Goal: Information Seeking & Learning: Check status

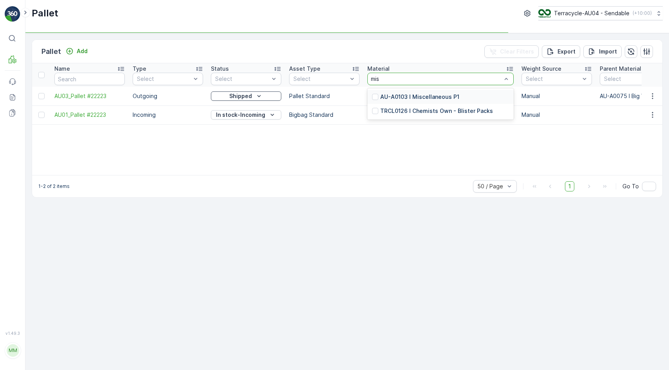
type input "misc"
click at [416, 99] on p "AU-A0103 I Miscellaneous P1" at bounding box center [419, 97] width 79 height 8
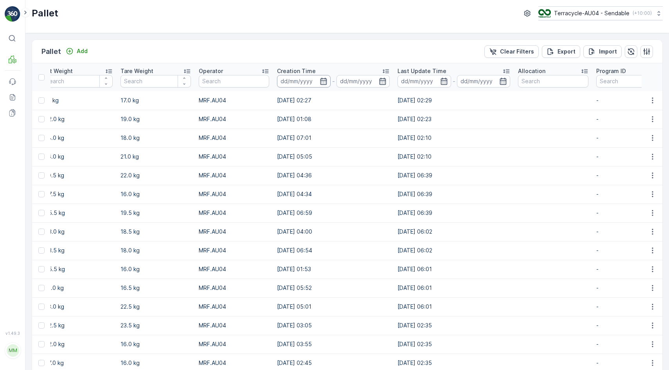
scroll to position [0, 673]
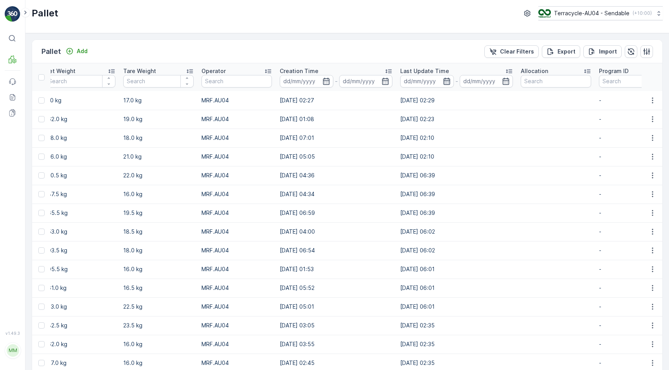
click at [443, 83] on icon "button" at bounding box center [447, 81] width 8 height 8
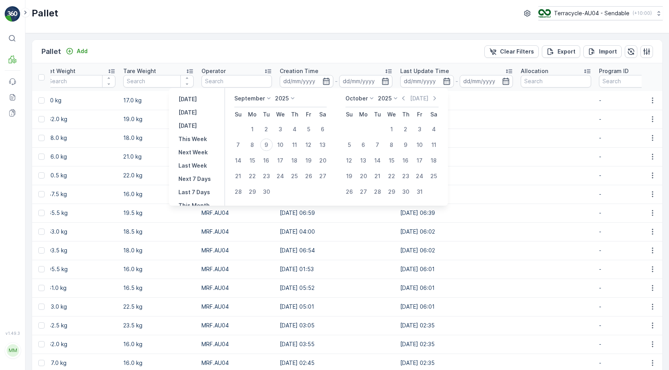
click at [311, 49] on div "Pallet Add Clear Filters Export Import" at bounding box center [347, 51] width 630 height 23
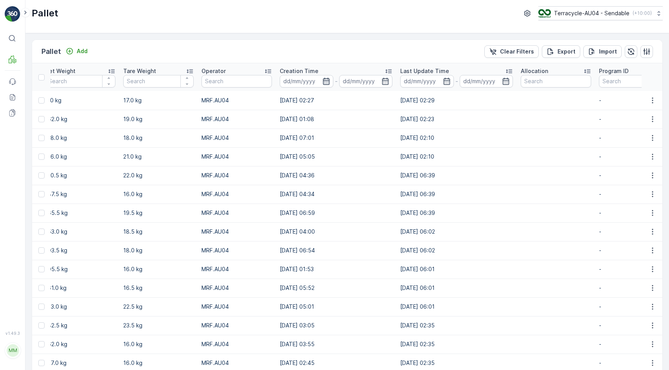
click at [322, 81] on icon "button" at bounding box center [326, 81] width 8 height 8
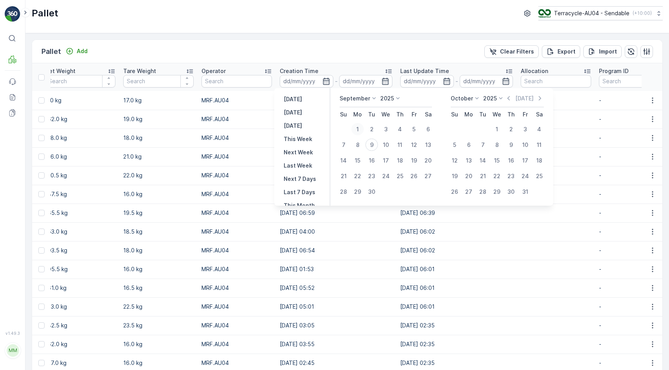
click at [355, 131] on div "1" at bounding box center [357, 129] width 13 height 13
type input "01.09.2025"
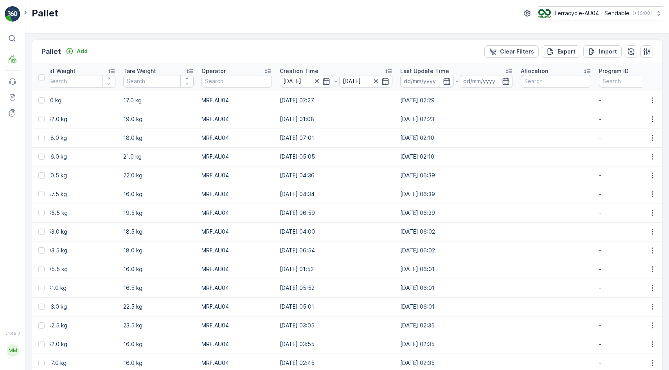
click at [300, 71] on p "Creation Time" at bounding box center [299, 71] width 39 height 8
click at [300, 80] on input "01.09.2025" at bounding box center [307, 81] width 54 height 13
click at [360, 84] on input "01.09.2025" at bounding box center [366, 81] width 54 height 13
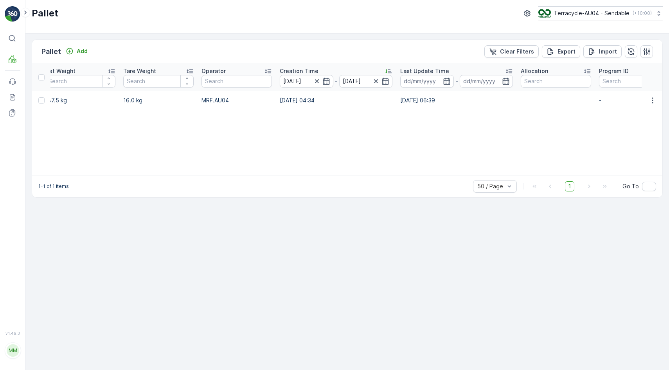
click at [430, 130] on div "Name Type Select Status Select Asset Type Select Material AU-A0103 I Miscellane…" at bounding box center [347, 119] width 630 height 112
click at [304, 77] on input "01.09.2025" at bounding box center [307, 81] width 54 height 13
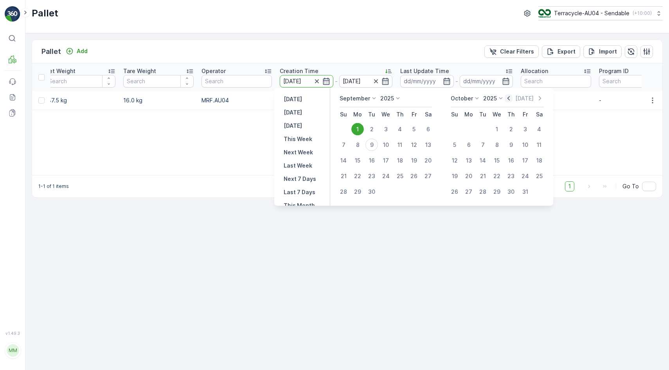
click at [511, 99] on icon "button" at bounding box center [509, 99] width 8 height 8
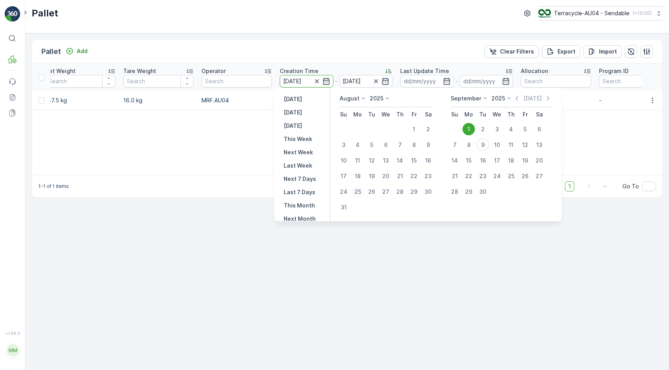
click at [358, 192] on div "25" at bounding box center [357, 192] width 13 height 13
type input "25.08.2025"
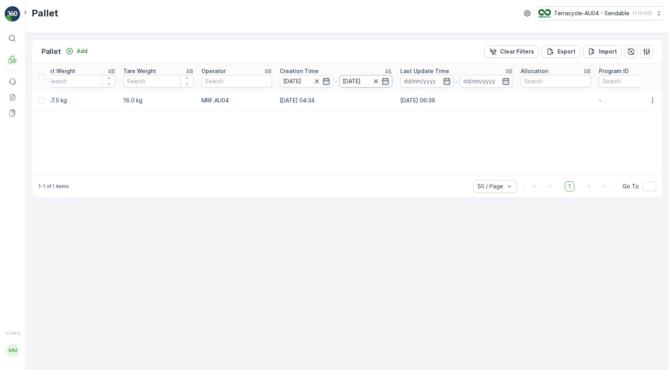
click at [357, 78] on input "01.09.2025" at bounding box center [366, 81] width 54 height 13
click at [363, 70] on div "Creation Time" at bounding box center [336, 71] width 113 height 8
click at [360, 82] on input "01.09.2025" at bounding box center [366, 81] width 54 height 13
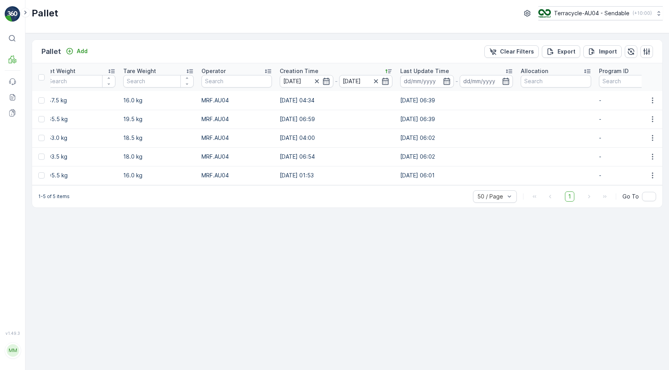
click at [354, 88] on th "Creation Time 25.08.2025 - 01.09.2025" at bounding box center [336, 77] width 120 height 28
click at [354, 80] on input "01.09.2025" at bounding box center [366, 81] width 54 height 13
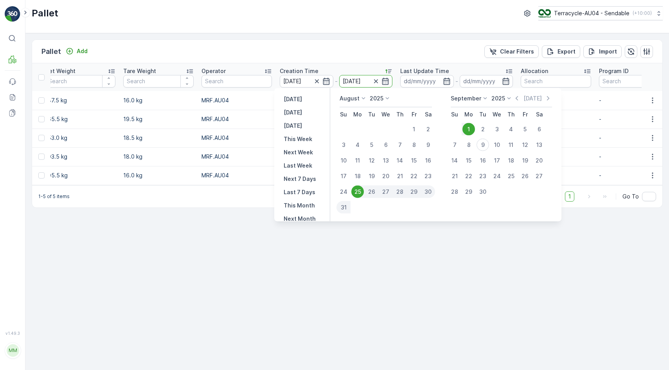
click at [430, 190] on div "30" at bounding box center [428, 192] width 14 height 13
type input "30.08.2025"
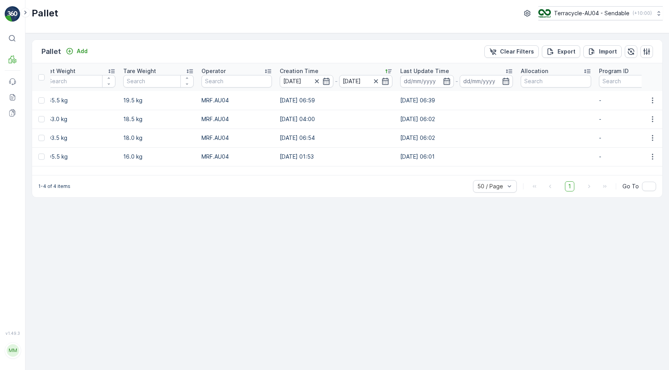
drag, startPoint x: 375, startPoint y: 171, endPoint x: 366, endPoint y: 171, distance: 9.0
click at [366, 171] on div "Name Type Select Status Select Asset Type Select Material AU-A0103 I Miscellane…" at bounding box center [347, 119] width 630 height 112
drag, startPoint x: 365, startPoint y: 175, endPoint x: 351, endPoint y: 175, distance: 13.3
click at [351, 175] on div "1-4 of 4 items 50 / Page 1 Go To" at bounding box center [347, 186] width 630 height 22
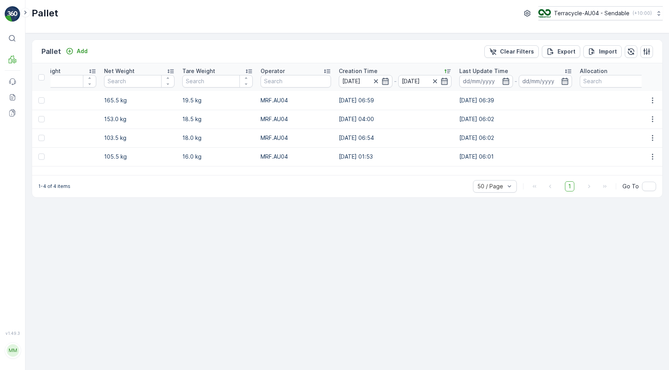
scroll to position [0, 609]
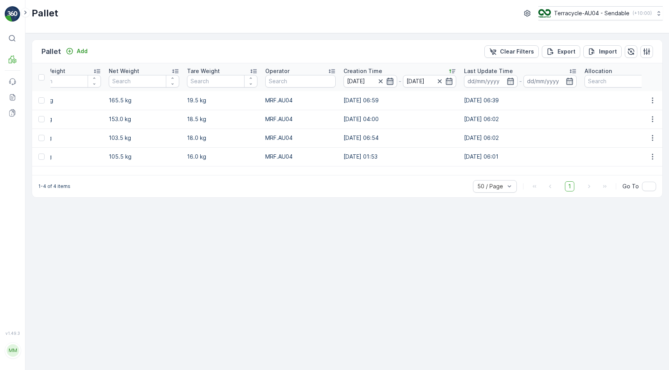
click at [386, 83] on icon "button" at bounding box center [390, 81] width 8 height 8
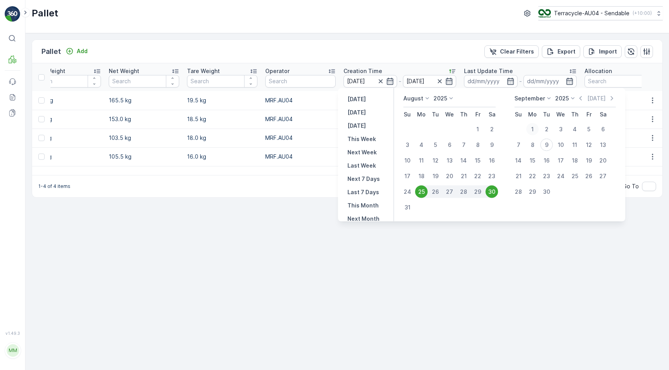
click at [531, 130] on div "1" at bounding box center [532, 129] width 13 height 13
type input "01.09.2025"
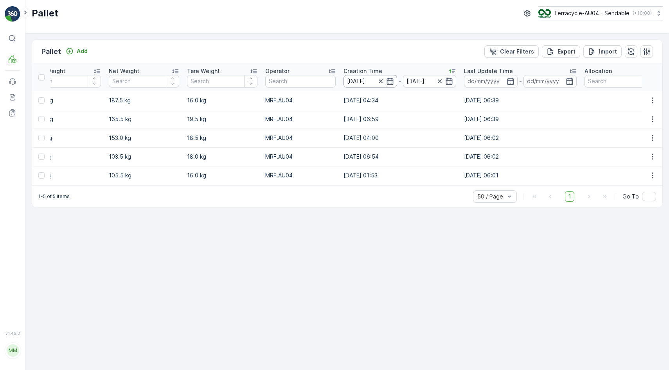
click at [361, 81] on input "25.08.2025" at bounding box center [370, 81] width 54 height 13
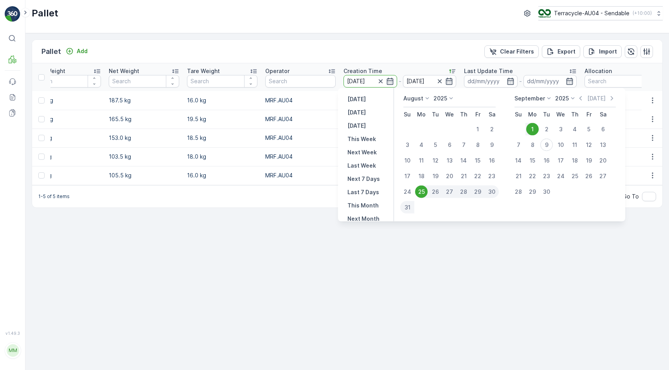
click at [532, 127] on div "1" at bounding box center [532, 129] width 13 height 13
type input "01.09.2025"
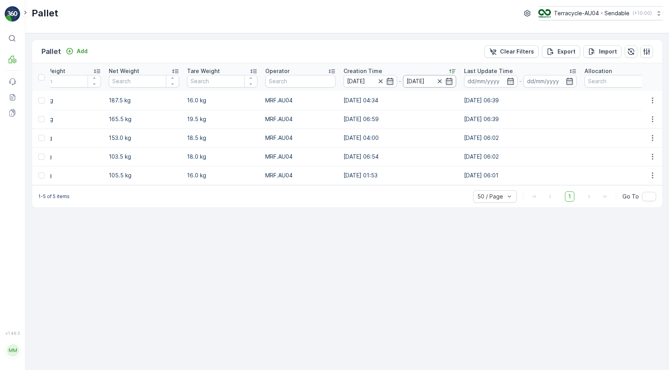
click at [422, 79] on input "01.09.2025" at bounding box center [430, 81] width 54 height 13
click at [427, 82] on input "01.09.2025" at bounding box center [430, 81] width 54 height 13
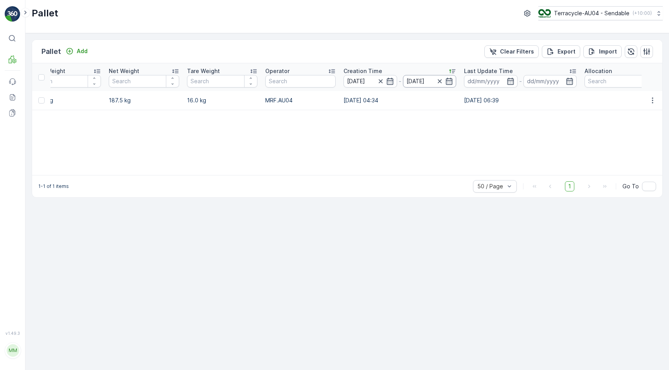
click at [424, 82] on input "01.09.2025" at bounding box center [430, 81] width 54 height 13
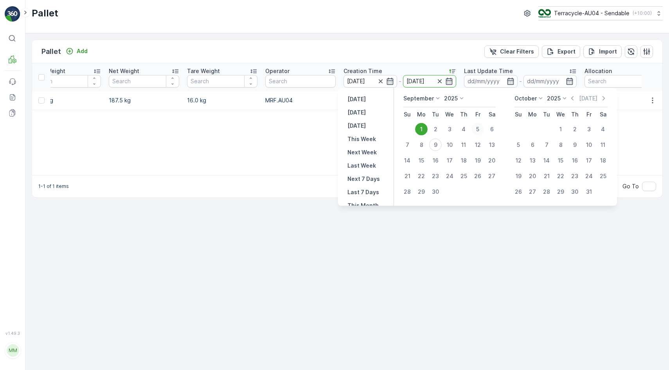
click at [479, 129] on div "5" at bounding box center [477, 129] width 13 height 13
type input "05.09.2025"
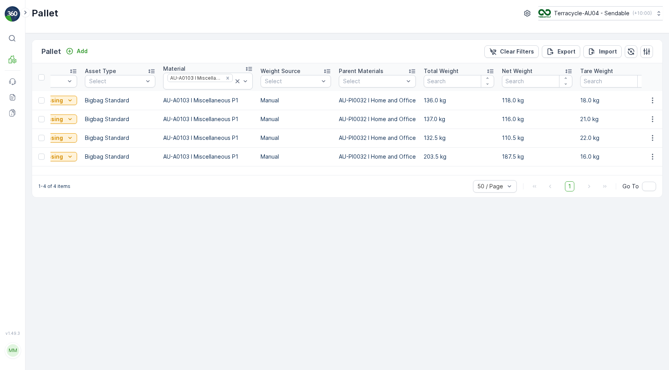
scroll to position [0, 217]
drag, startPoint x: 248, startPoint y: 171, endPoint x: 216, endPoint y: 171, distance: 32.9
click at [216, 171] on div "Name Type Select Status Select Asset Type Select Material AU-A0103 I Miscellane…" at bounding box center [347, 119] width 630 height 112
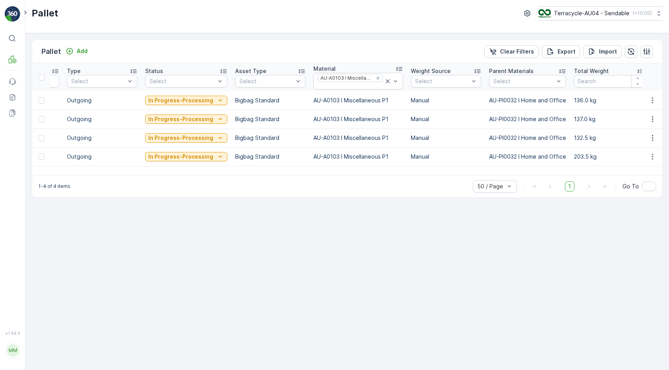
scroll to position [0, 29]
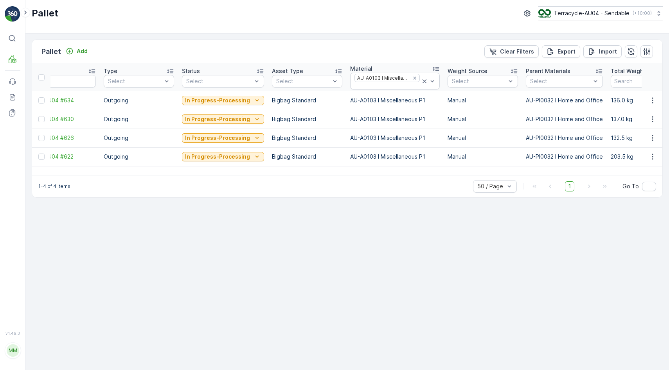
drag, startPoint x: 210, startPoint y: 173, endPoint x: 120, endPoint y: 169, distance: 89.7
click at [120, 169] on div "Name Type Select Status Select Asset Type Select Material AU-A0103 I Miscellane…" at bounding box center [347, 119] width 630 height 112
click at [163, 223] on div "Pallet Add Clear Filters Export Import Name Type Select Status Select Asset Typ…" at bounding box center [347, 201] width 644 height 337
click at [412, 76] on icon "Remove AU-A0103 I Miscellaneous P1" at bounding box center [414, 78] width 5 height 5
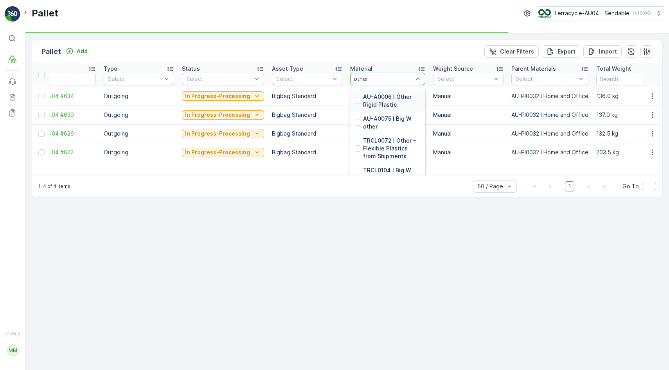
type input "other"
click at [377, 98] on p "AU-A0006 I Other Rigid Plastic" at bounding box center [392, 101] width 58 height 16
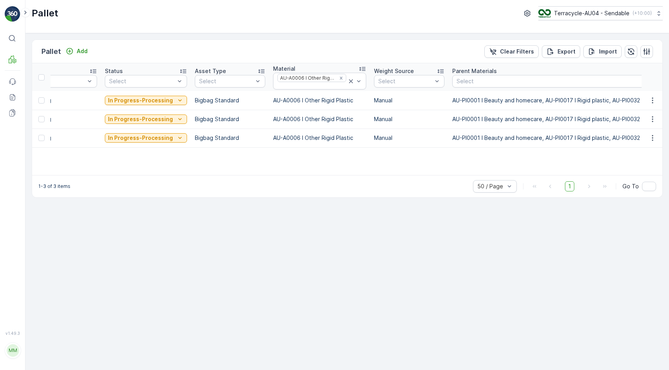
scroll to position [0, 104]
click at [260, 169] on div "Name Type Select Status Select Asset Type Select Material AU-A0006 I Other Rigi…" at bounding box center [347, 119] width 630 height 112
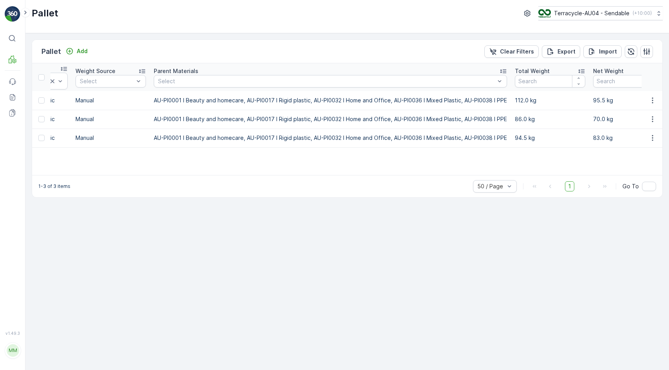
scroll to position [0, 0]
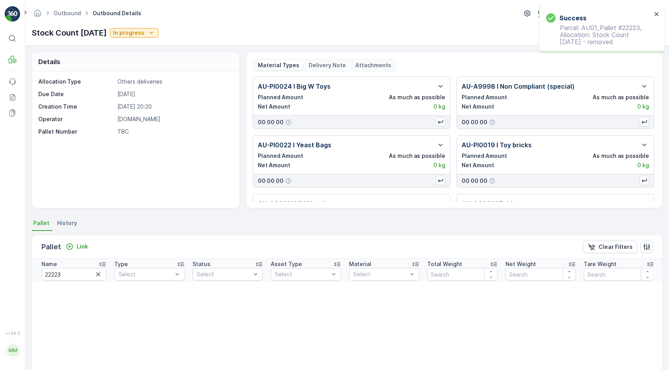
scroll to position [0, 7]
